Goal: Information Seeking & Learning: Learn about a topic

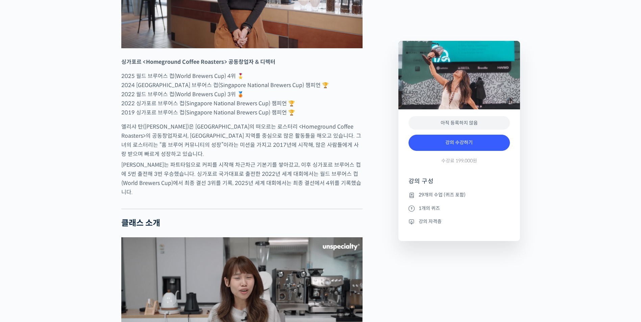
scroll to position [406, 0]
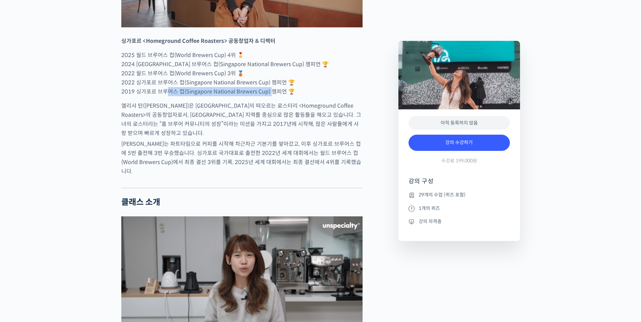
drag, startPoint x: 166, startPoint y: 114, endPoint x: 294, endPoint y: 113, distance: 127.4
click at [276, 96] on p "2025 월드 브루어스 컵(World Brewers Cup) 4위 🎖️ 2024 싱가포르 브루어스 컵(Singapore National Bre…" at bounding box center [241, 74] width 241 height 46
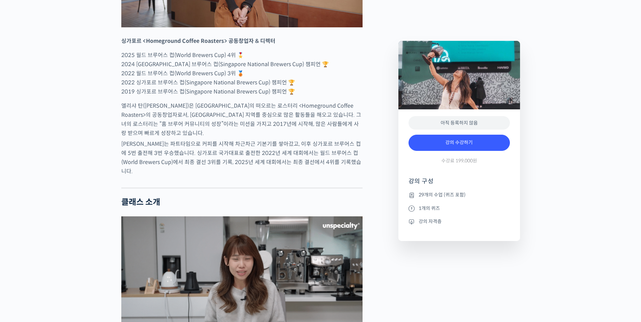
drag, startPoint x: 294, startPoint y: 113, endPoint x: 168, endPoint y: 137, distance: 128.3
click at [168, 137] on p "엘리샤 탄([PERSON_NAME])은 [GEOGRAPHIC_DATA]의 떠오르는 로스터리 <Homeground Coffee Roasters>…" at bounding box center [241, 119] width 241 height 36
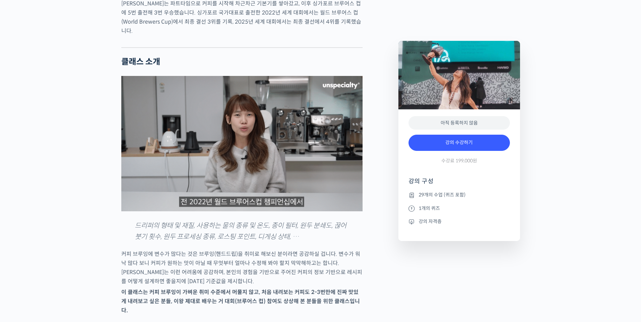
scroll to position [642, 0]
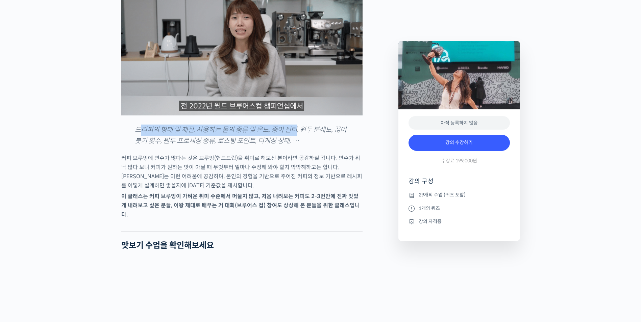
drag, startPoint x: 141, startPoint y: 136, endPoint x: 310, endPoint y: 136, distance: 168.6
click at [308, 136] on em "드리퍼의 형태 및 재질, 사용하는 물의 종류 및 온도, 종이 필터, 원두 분쇄도, 끊어 붓기 횟수, 원두 프로세싱 종류, 로스팅 포인트, 디게…" at bounding box center [241, 136] width 212 height 20
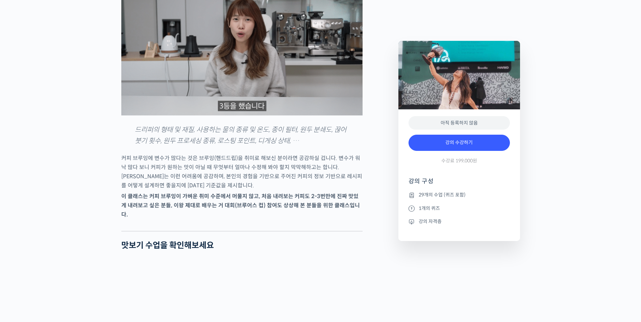
drag, startPoint x: 310, startPoint y: 136, endPoint x: 226, endPoint y: 152, distance: 85.4
click at [228, 145] on em "드리퍼의 형태 및 재질, 사용하는 물의 종류 및 온도, 종이 필터, 원두 분쇄도, 끊어 붓기 횟수, 원두 프로세싱 종류, 로스팅 포인트, 디게…" at bounding box center [241, 136] width 212 height 20
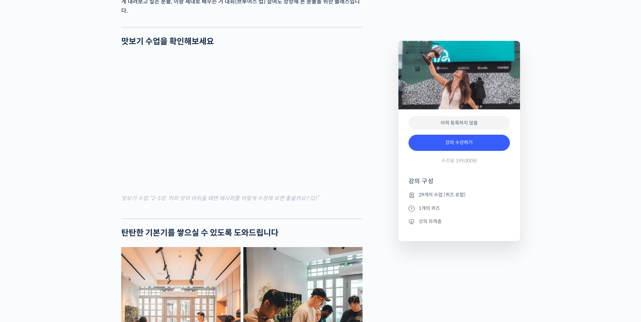
scroll to position [845, 0]
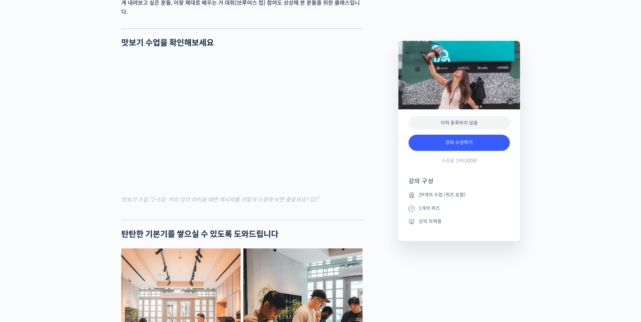
drag, startPoint x: 197, startPoint y: 198, endPoint x: 295, endPoint y: 197, distance: 97.3
click at [276, 197] on mark "맛보기 수업 “2-5강. 커피 맛이 아쉬울 때면 레시피를 어떻게 수정해 보면 좋을까요? (2)”" at bounding box center [219, 199] width 197 height 7
drag, startPoint x: 295, startPoint y: 197, endPoint x: 169, endPoint y: 200, distance: 125.4
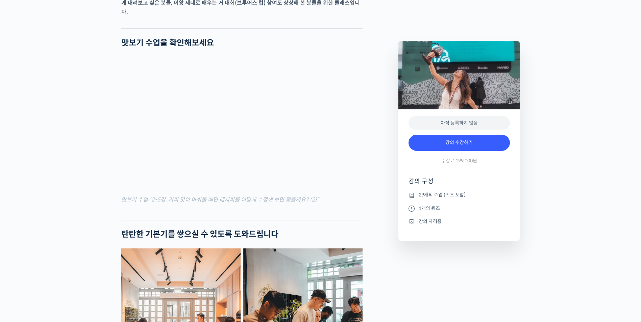
click at [169, 200] on mark "맛보기 수업 “2-5강. 커피 맛이 아쉬울 때면 레시피를 어떻게 수정해 보면 좋을까요? (2)”" at bounding box center [219, 199] width 197 height 7
